Goal: Contribute content: Contribute content

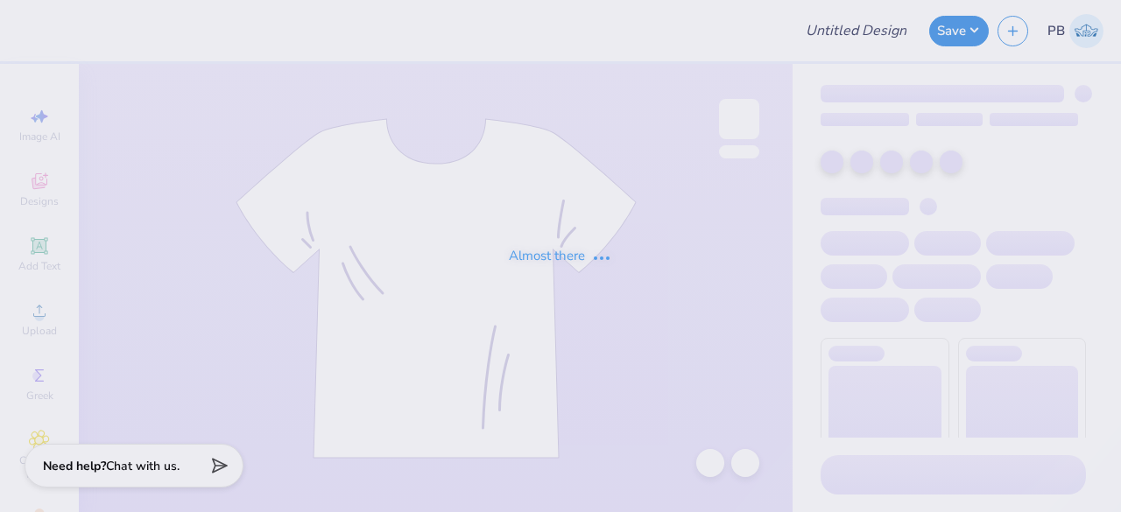
type input "Homecoming"
type input "24"
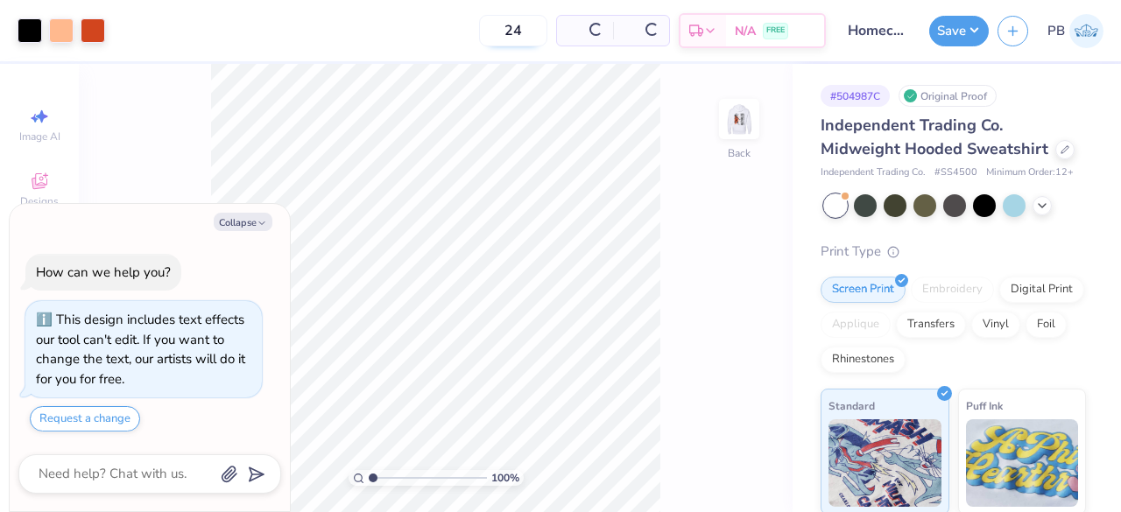
scroll to position [28, 0]
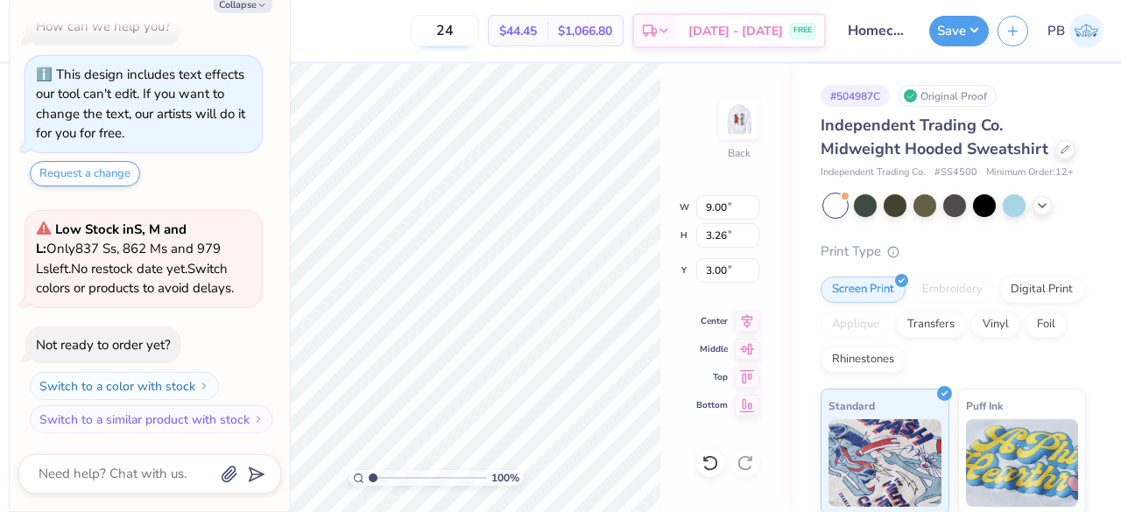
type textarea "x"
type input "5.82"
type input "2.11"
type textarea "x"
type input "5.02"
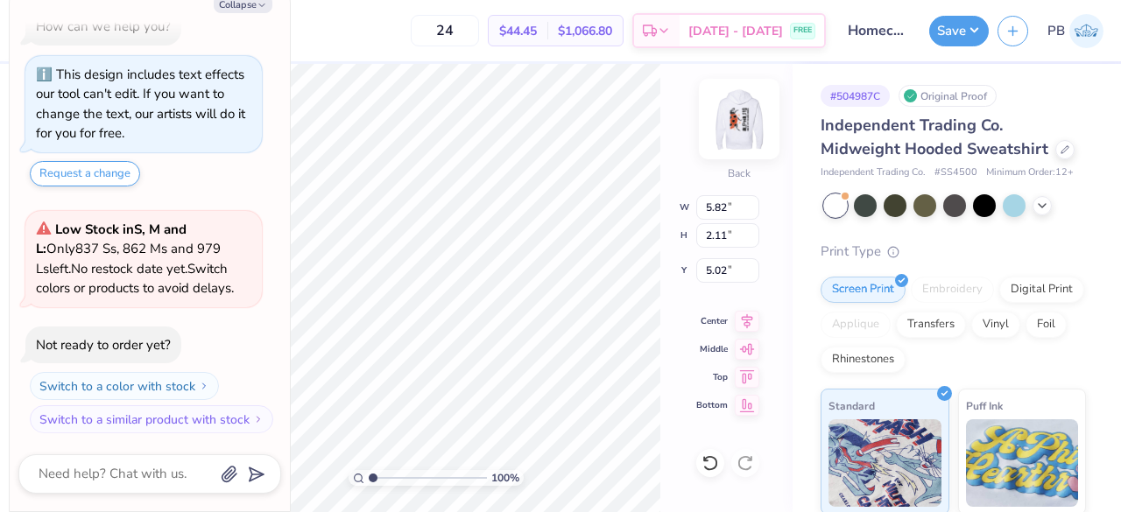
type textarea "x"
type input "3.00"
click at [1048, 211] on icon at bounding box center [1042, 204] width 14 height 14
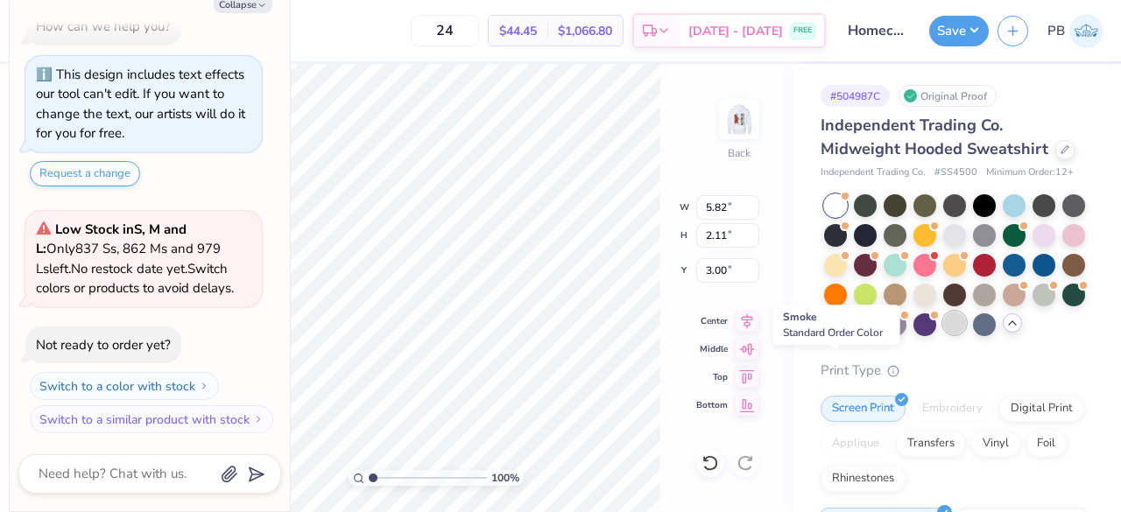
click at [943, 335] on div at bounding box center [954, 323] width 23 height 23
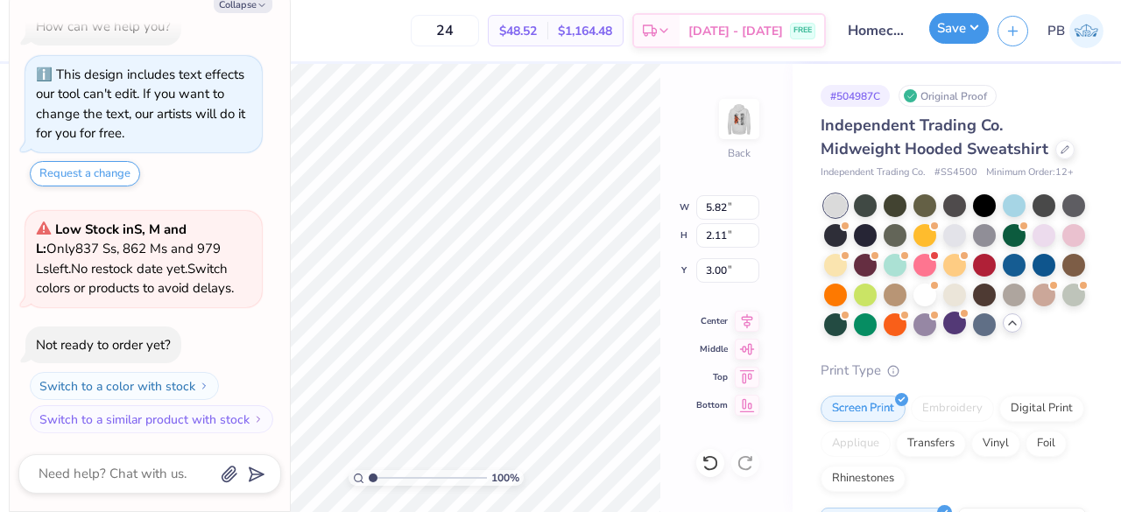
click at [948, 34] on button "Save" at bounding box center [959, 28] width 60 height 31
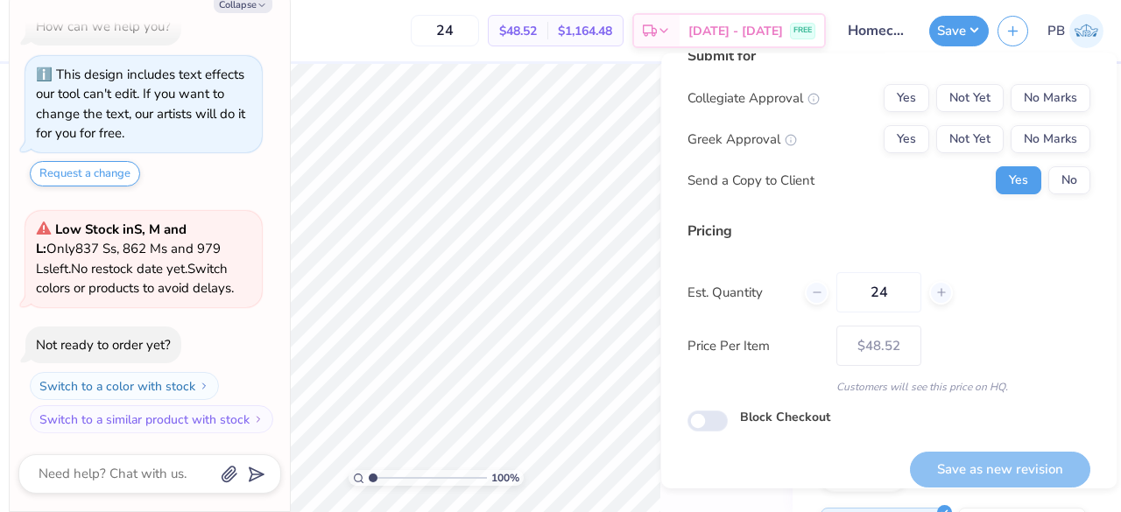
scroll to position [0, 0]
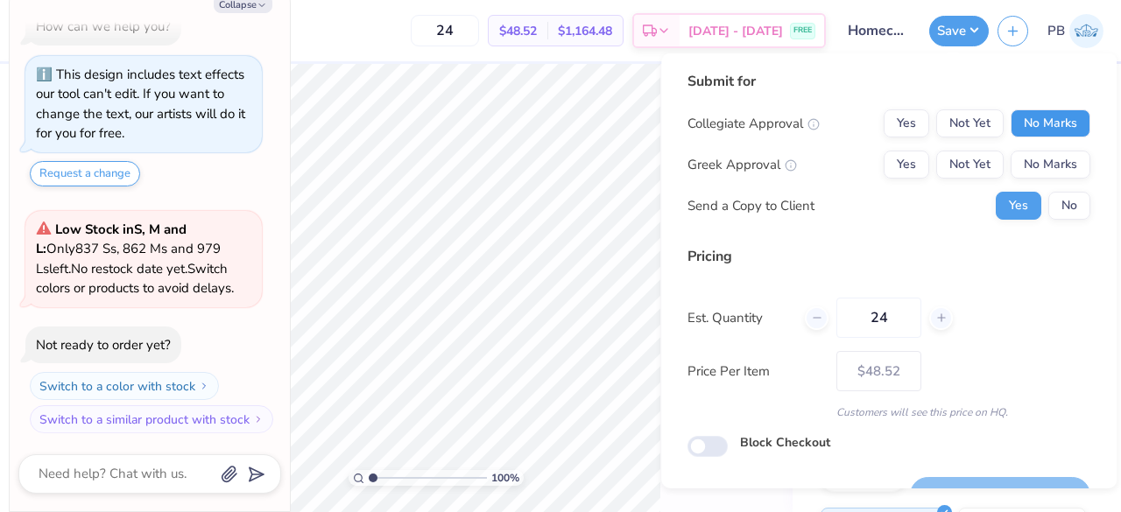
click at [1066, 122] on button "No Marks" at bounding box center [1051, 123] width 80 height 28
click at [1052, 160] on button "No Marks" at bounding box center [1051, 165] width 80 height 28
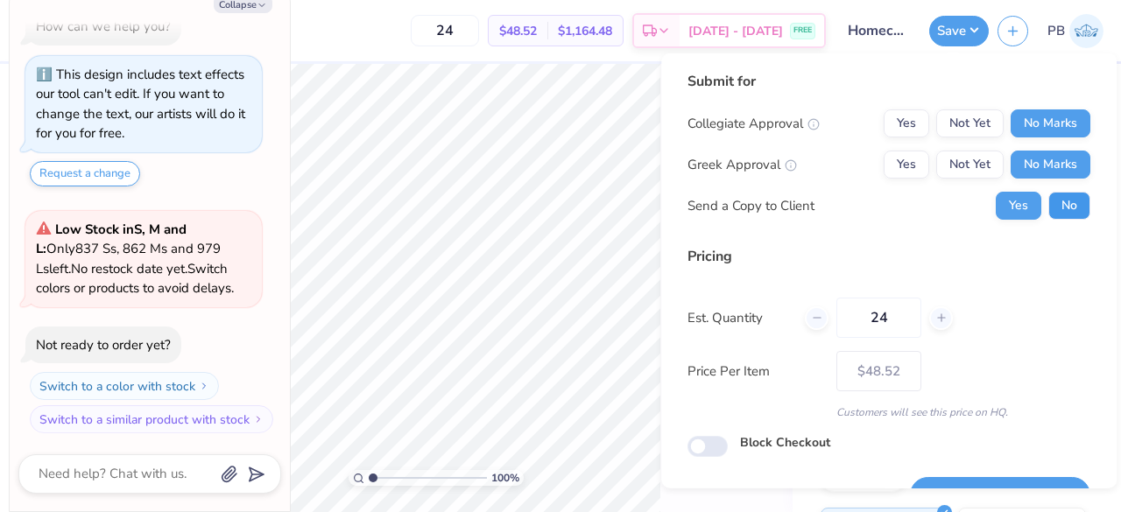
click at [1055, 201] on button "No" at bounding box center [1069, 206] width 42 height 28
click at [894, 304] on input "24" at bounding box center [878, 318] width 85 height 40
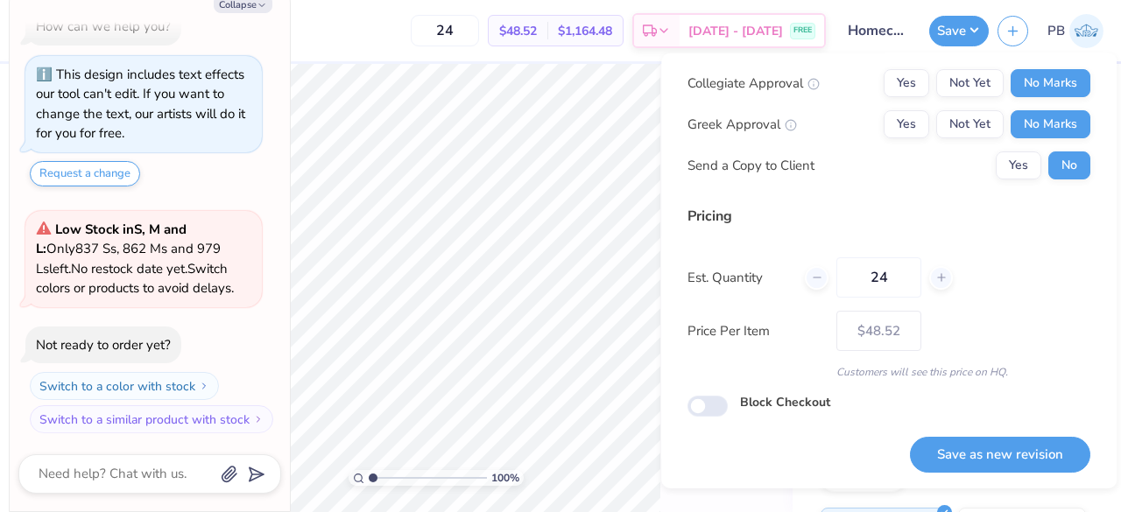
click at [615, 188] on div "100 % Back W 5.82 5.82 " H 2.11 2.11 " Y 3.00 3.00 " Center Middle Top Bottom" at bounding box center [436, 288] width 714 height 448
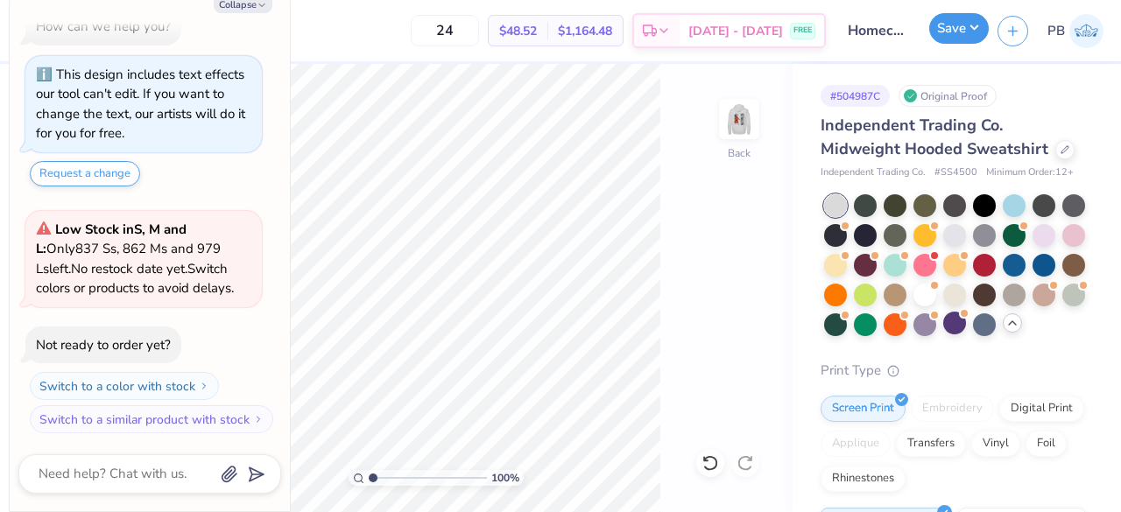
click at [969, 25] on button "Save" at bounding box center [959, 28] width 60 height 31
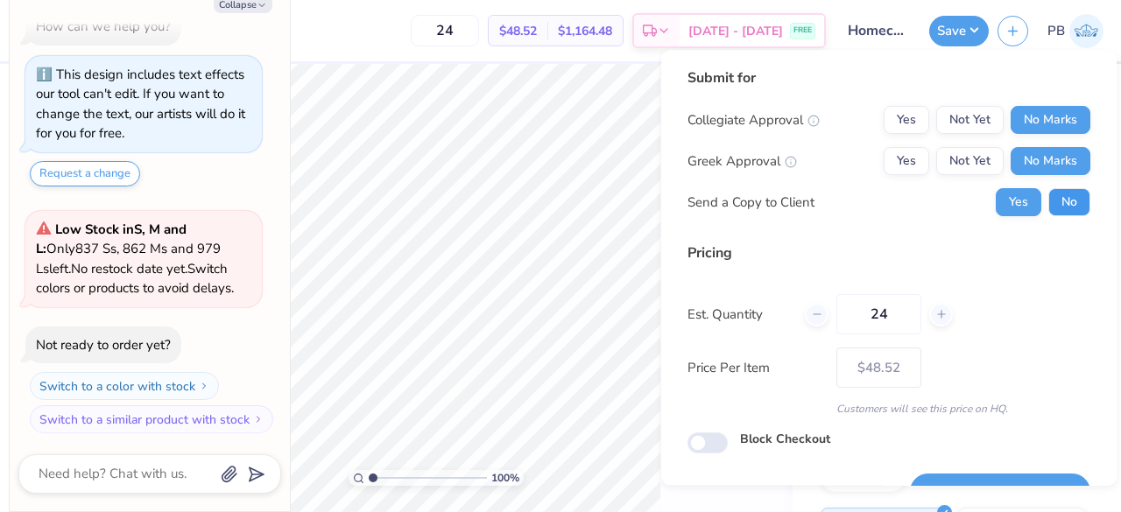
click at [1053, 197] on button "No" at bounding box center [1069, 202] width 42 height 28
type textarea "x"
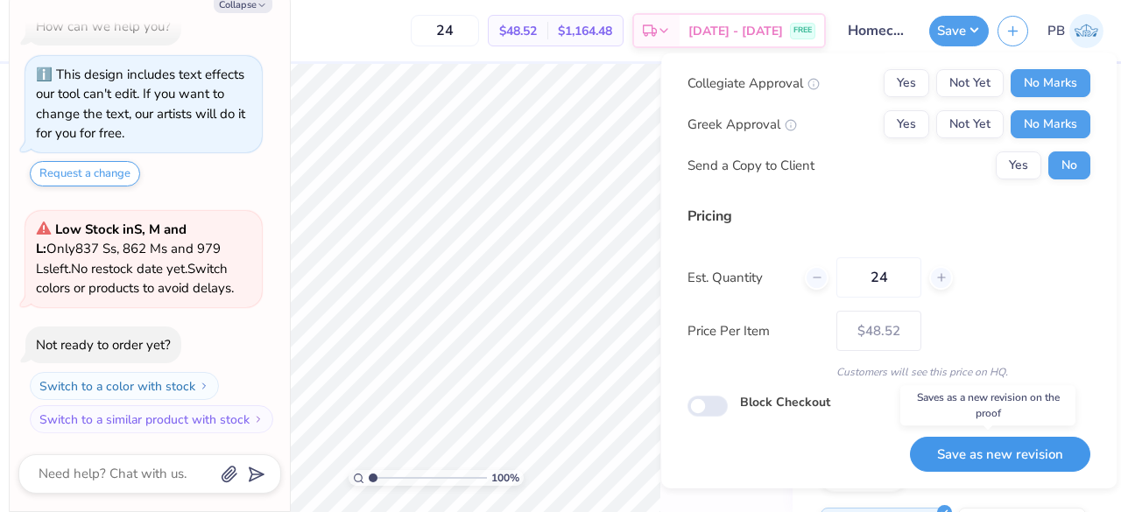
click at [965, 449] on button "Save as new revision" at bounding box center [1000, 454] width 180 height 36
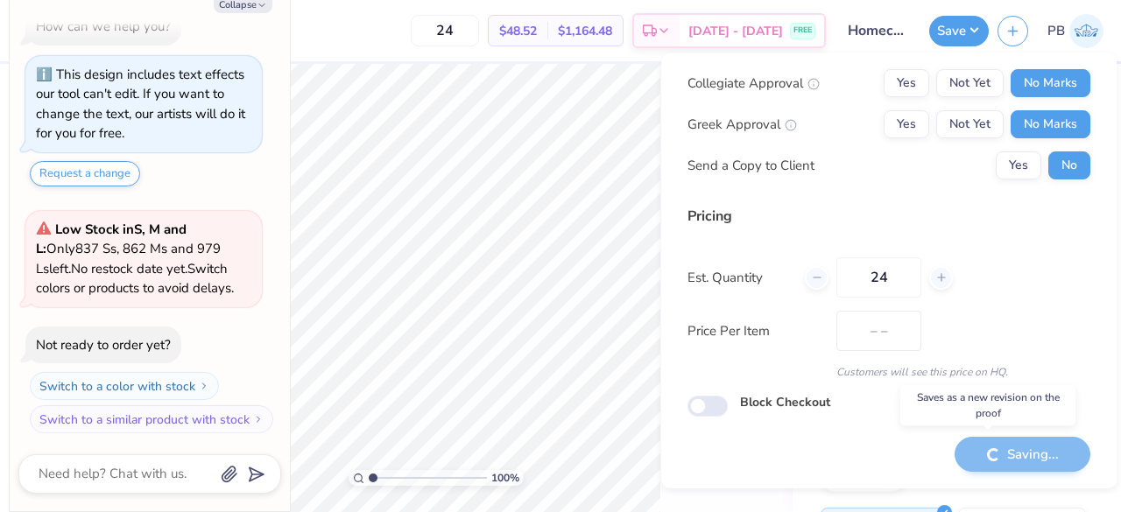
type input "$48.52"
click at [911, 122] on button "Yes" at bounding box center [907, 124] width 46 height 28
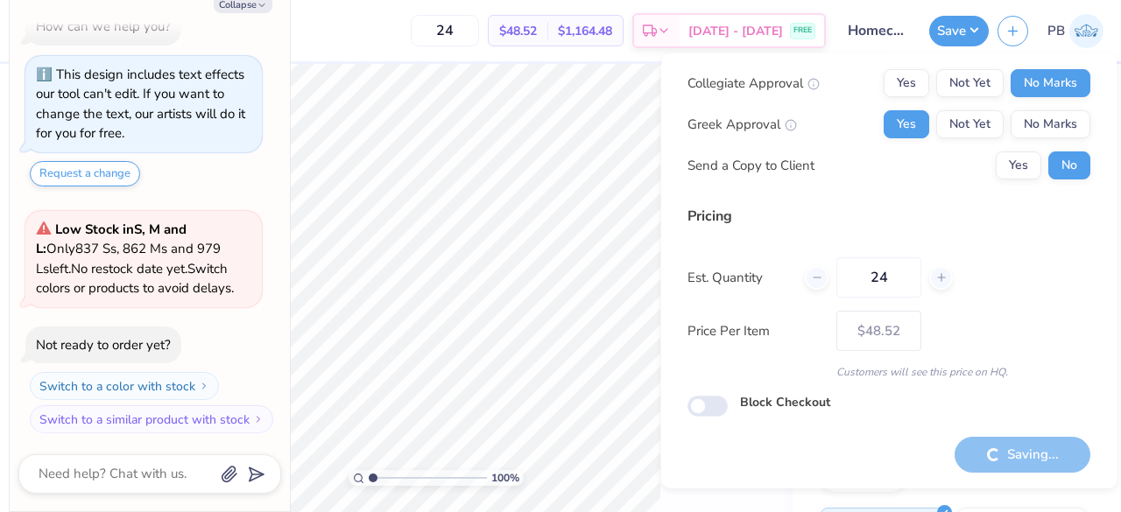
type textarea "x"
